Goal: Navigation & Orientation: Find specific page/section

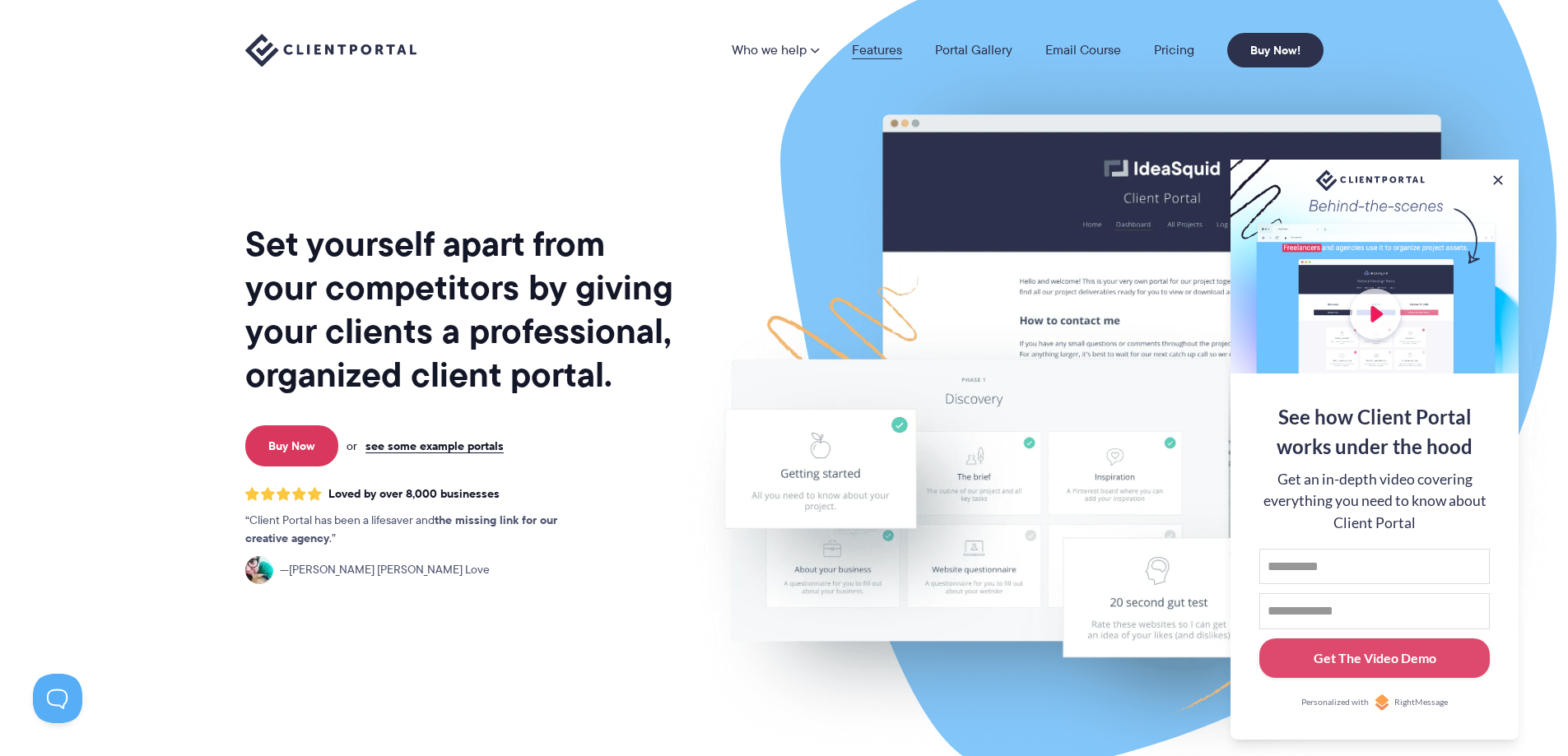
click at [891, 52] on link "Features" at bounding box center [877, 50] width 51 height 13
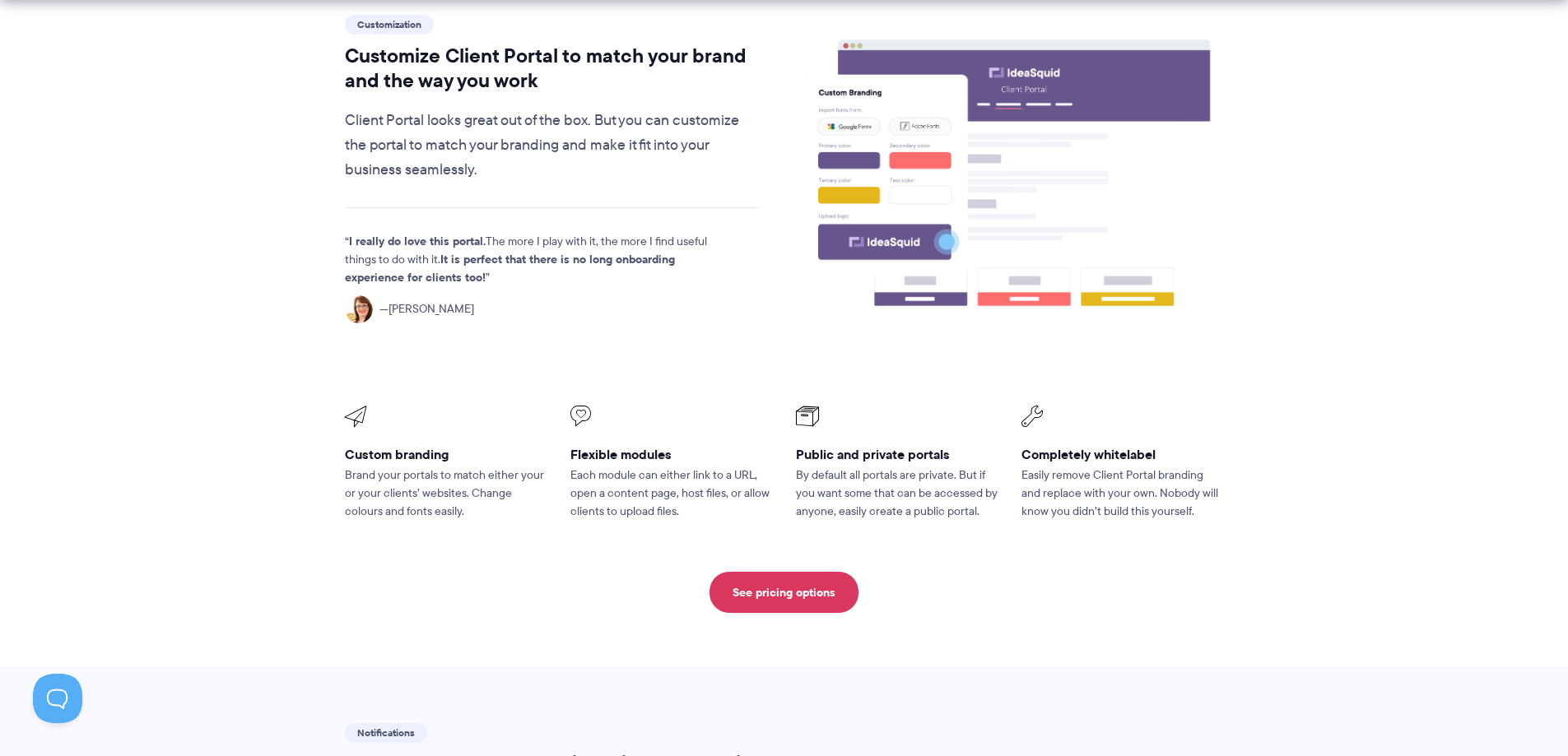
scroll to position [576, 0]
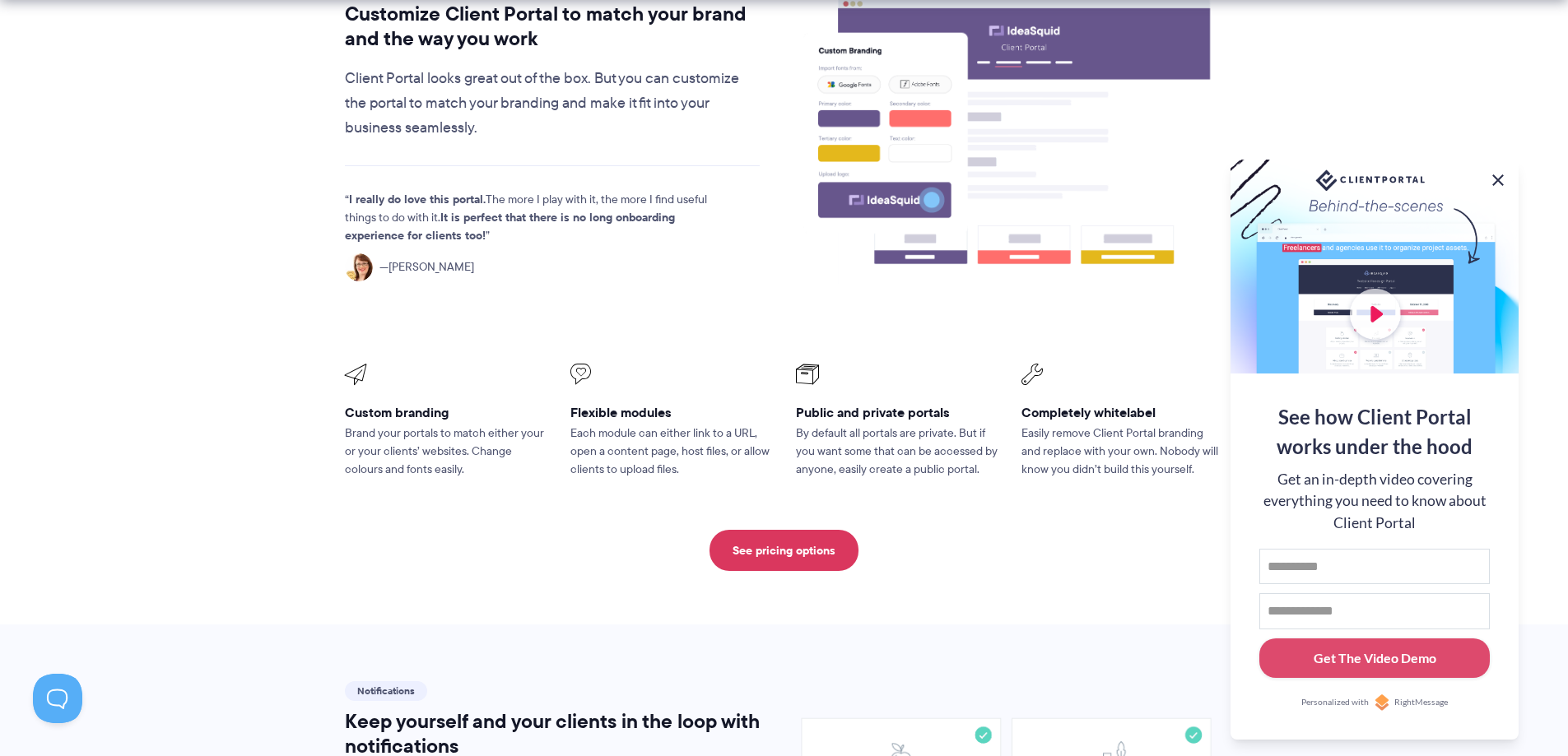
click at [1497, 178] on button at bounding box center [1498, 179] width 19 height 19
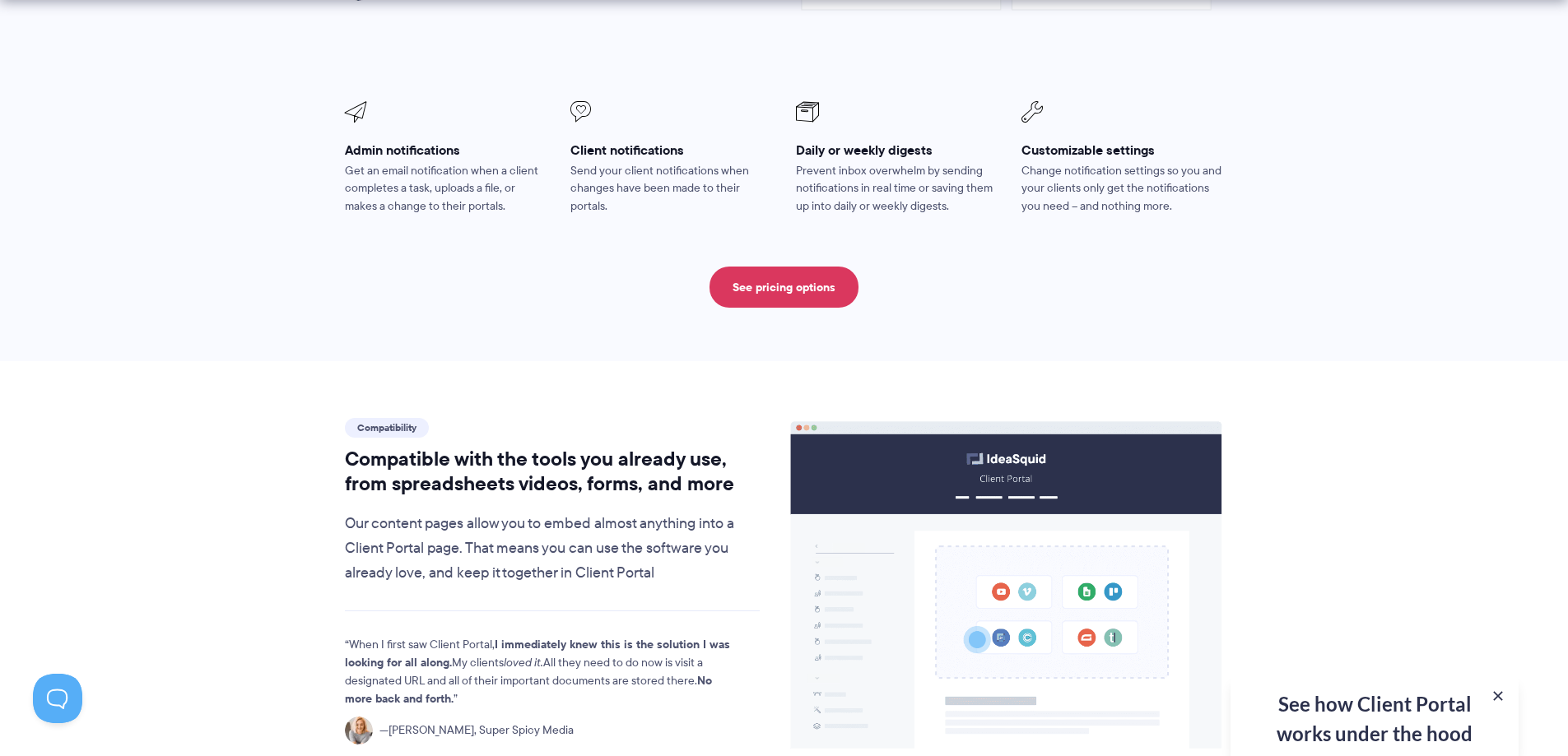
scroll to position [1564, 0]
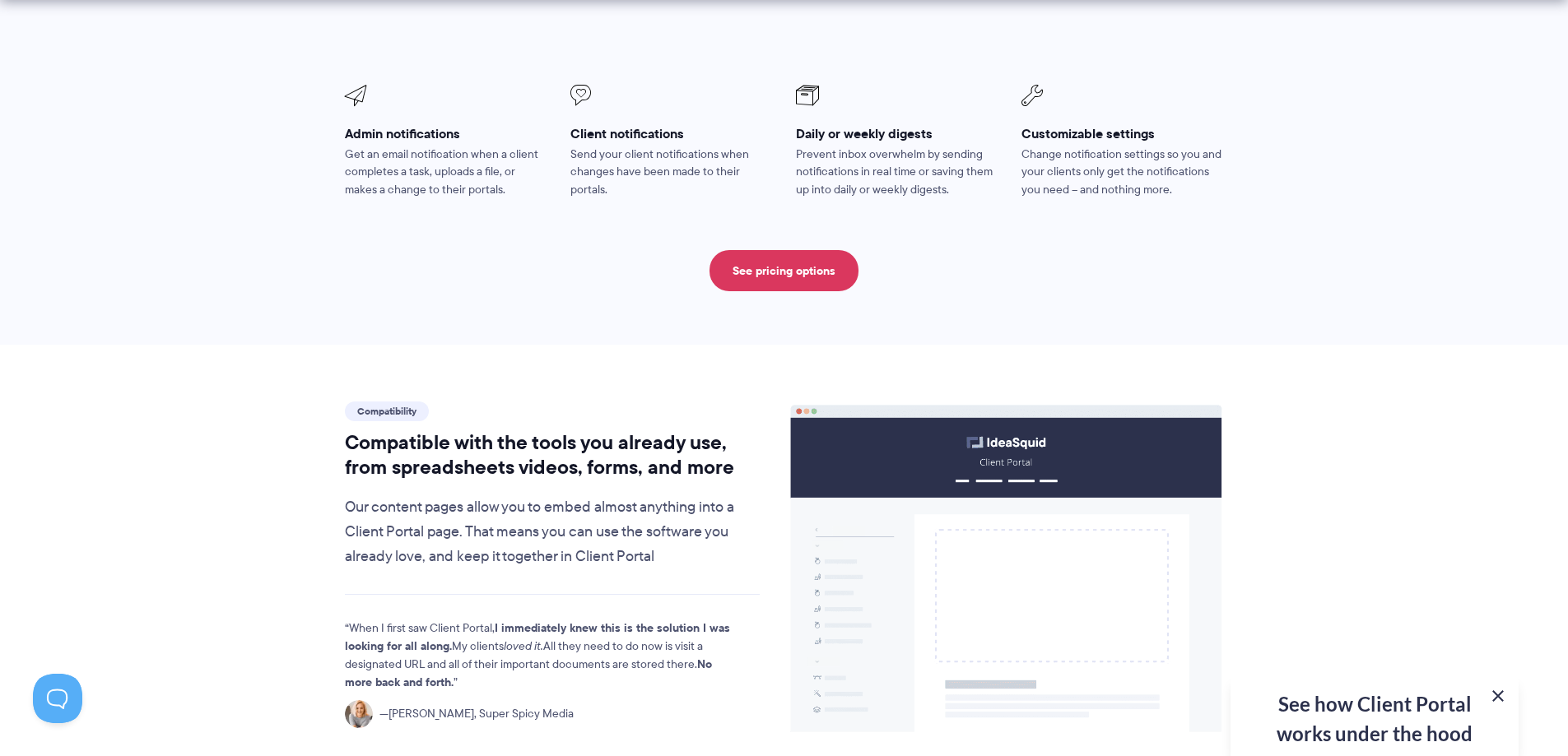
click at [1503, 694] on button at bounding box center [1498, 695] width 19 height 19
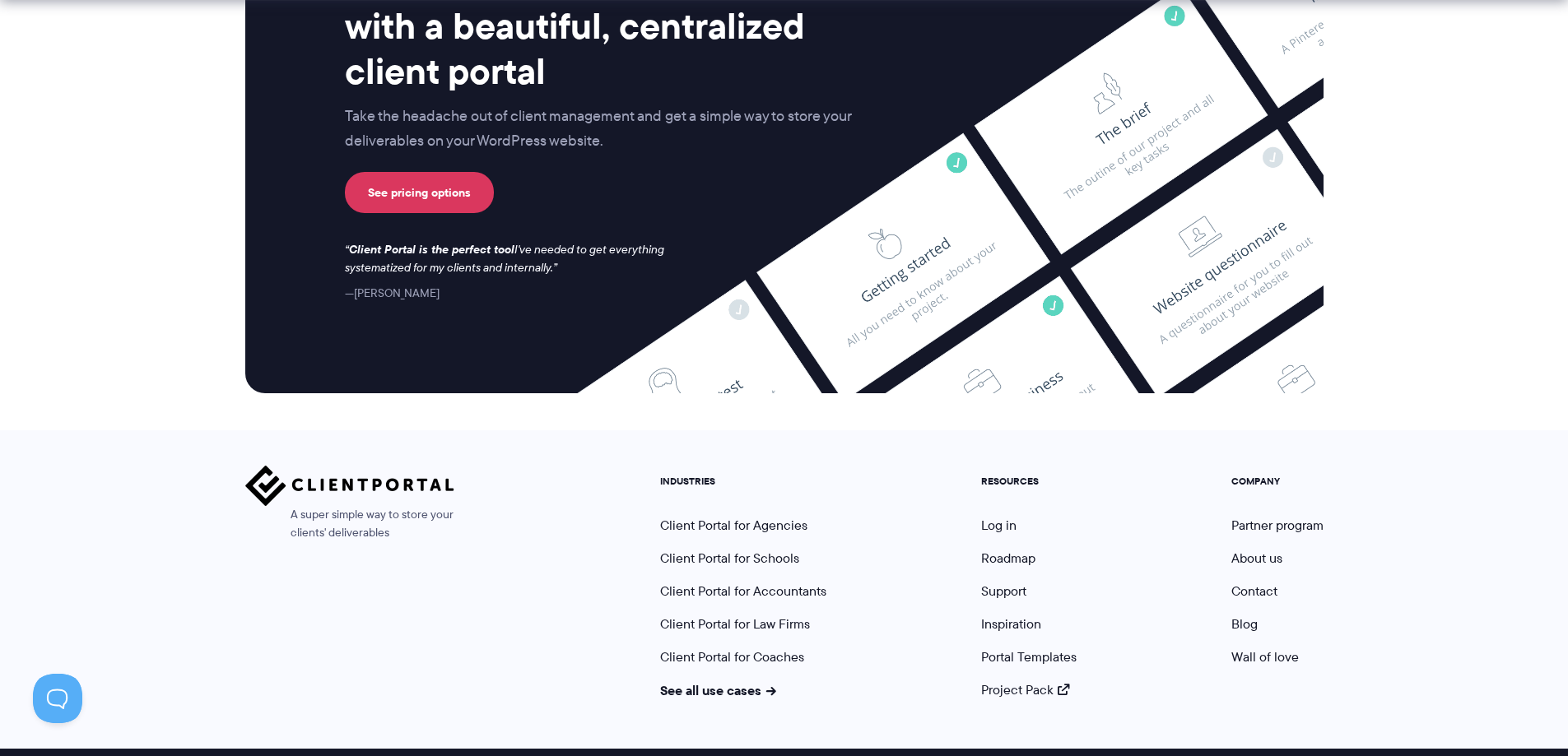
scroll to position [4333, 0]
